Goal: Task Accomplishment & Management: Manage account settings

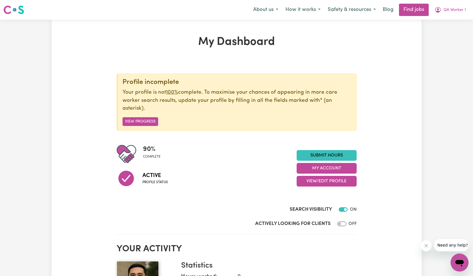
scroll to position [7, 0]
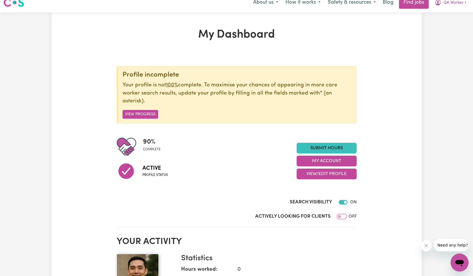
click at [341, 218] on input "Actively Looking for Clients" at bounding box center [341, 216] width 9 height 4
checkbox input "true"
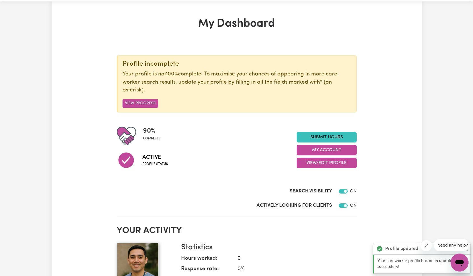
scroll to position [64, 0]
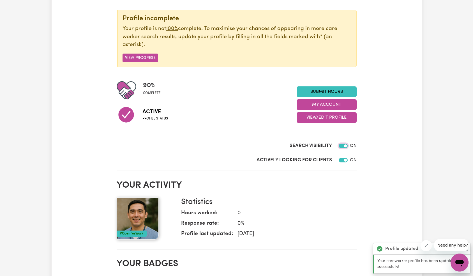
click at [342, 146] on input "Search Visibility" at bounding box center [343, 146] width 9 height 4
checkbox input "false"
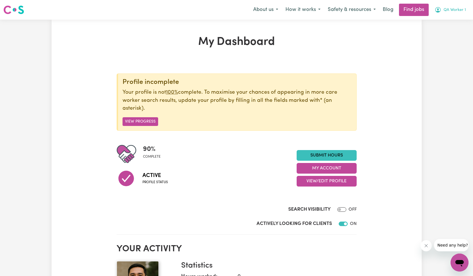
click at [461, 14] on button "QA Worker 1" at bounding box center [450, 10] width 39 height 12
click at [454, 23] on link "My Account" at bounding box center [447, 22] width 44 height 11
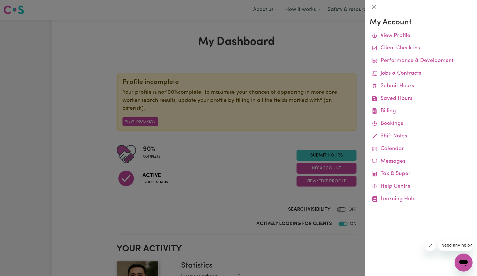
click at [306, 65] on div at bounding box center [238, 138] width 477 height 276
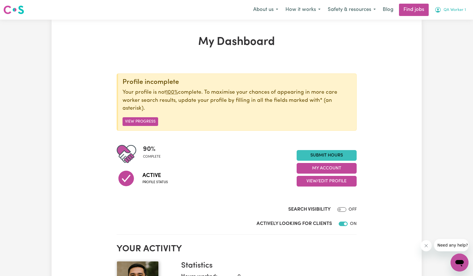
click at [454, 9] on span "QA Worker 1" at bounding box center [455, 10] width 22 height 6
click at [444, 41] on link "Logout" at bounding box center [447, 43] width 44 height 11
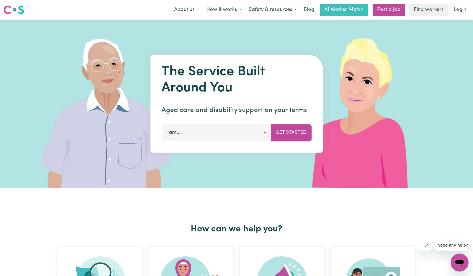
click at [459, 9] on link "Login" at bounding box center [459, 10] width 19 height 12
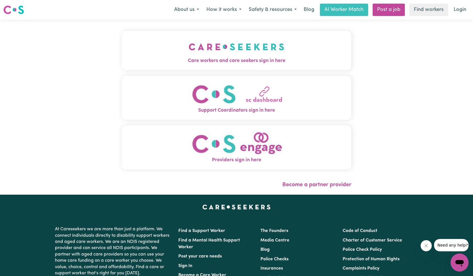
click at [189, 43] on img "Care workers and care seekers sign in here" at bounding box center [237, 46] width 96 height 21
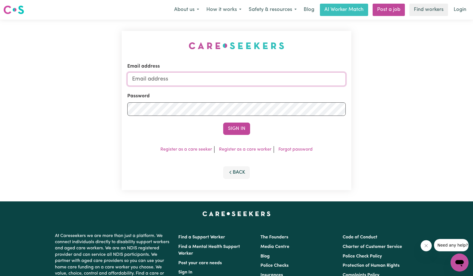
click at [264, 82] on input "Email address" at bounding box center [236, 78] width 219 height 13
click at [264, 81] on input "Email address" at bounding box center [236, 78] width 219 height 13
click at [207, 79] on input "[EMAIL_ADDRESS][DOMAIN_NAME]" at bounding box center [236, 78] width 219 height 13
type input "[EMAIL_ADDRESS][DOMAIN_NAME]"
click at [232, 131] on button "Sign In" at bounding box center [236, 129] width 27 height 12
